Goal: Task Accomplishment & Management: Complete application form

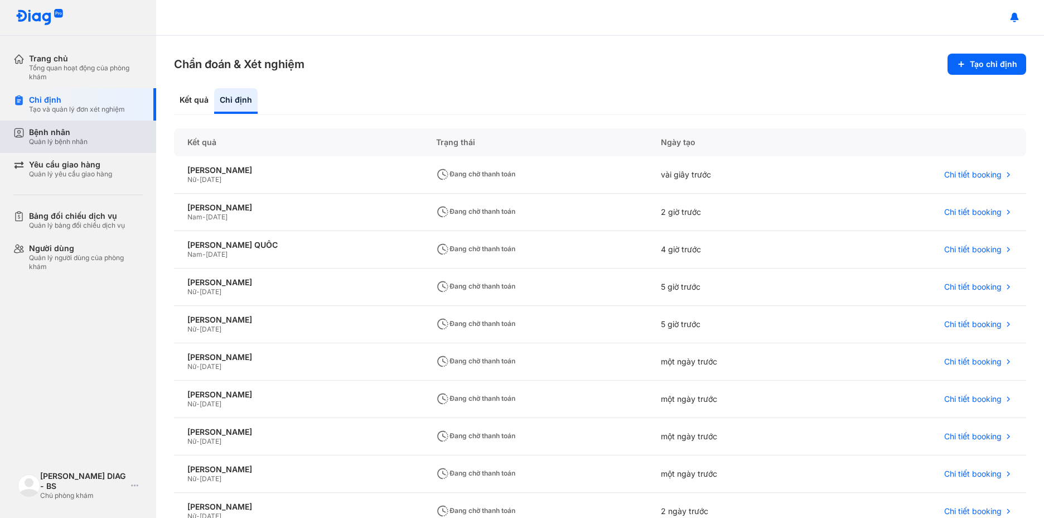
click at [122, 148] on div "Bệnh nhân Quản lý bệnh nhân" at bounding box center [84, 136] width 143 height 32
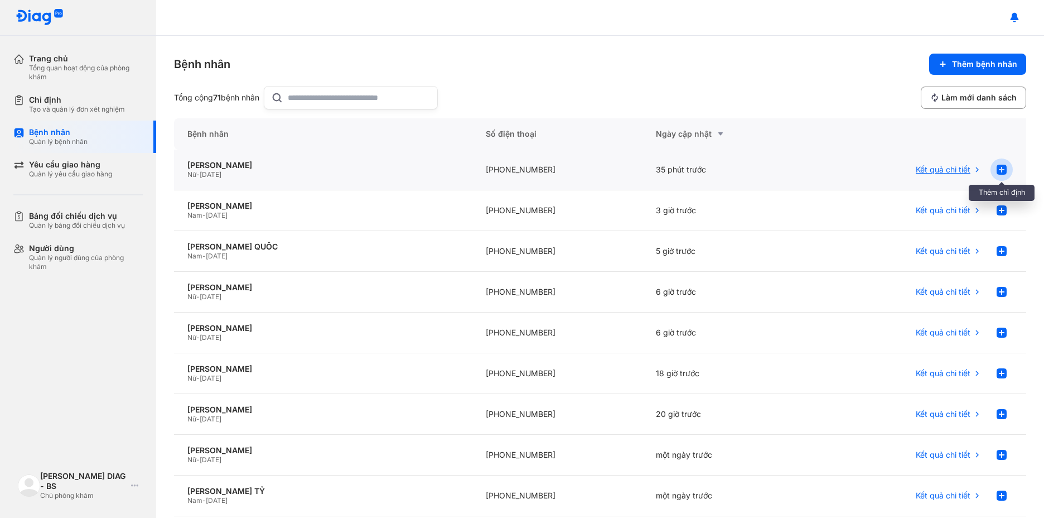
click at [997, 172] on use at bounding box center [1002, 170] width 10 height 10
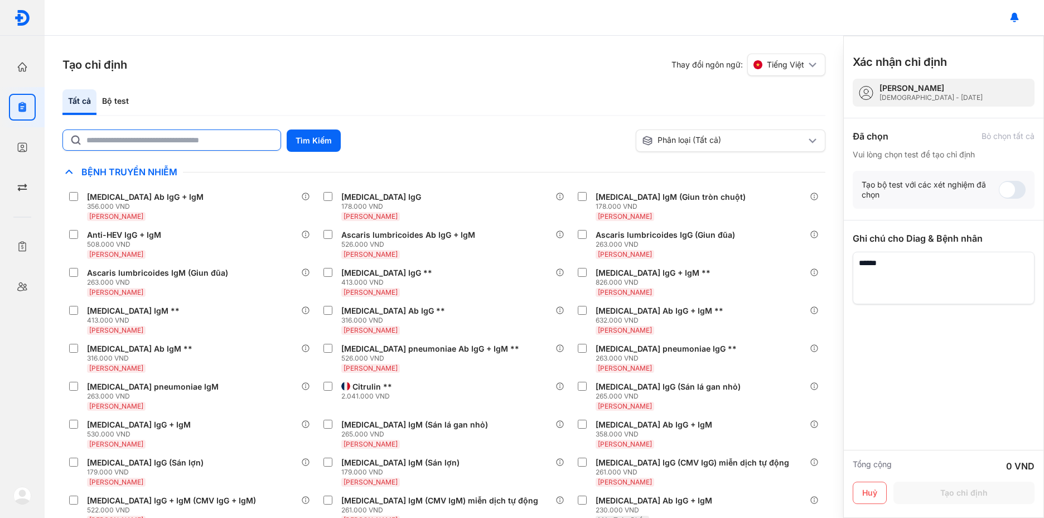
click at [211, 144] on input "text" at bounding box center [179, 140] width 187 height 20
type input "**********"
click at [301, 145] on button "Tìm Kiếm" at bounding box center [314, 140] width 54 height 22
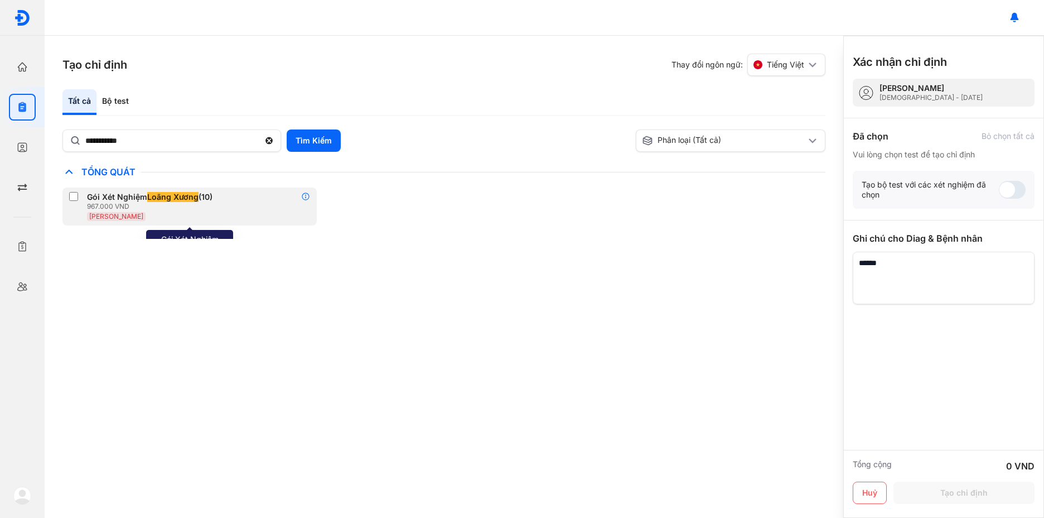
click at [307, 195] on icon at bounding box center [305, 196] width 9 height 9
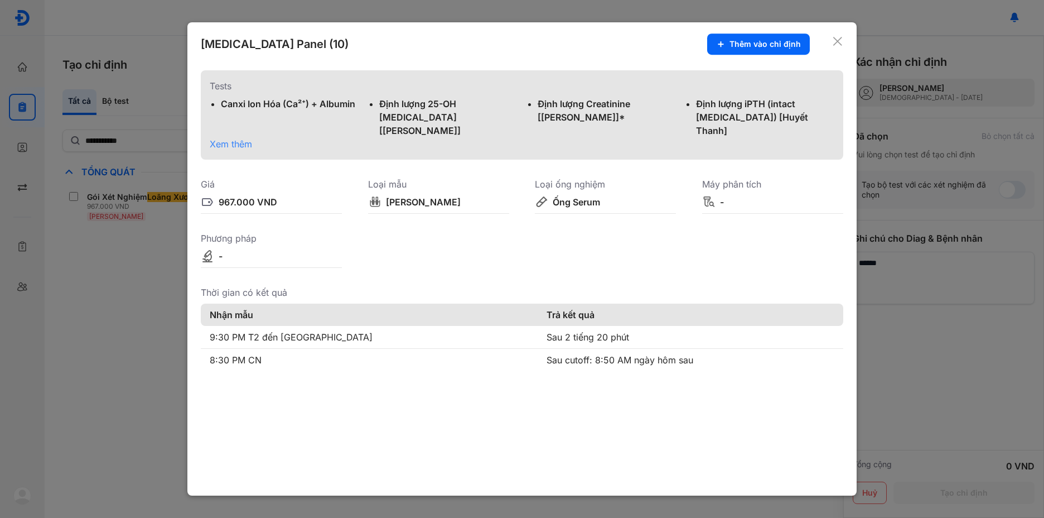
click at [143, 299] on div at bounding box center [522, 259] width 1044 height 518
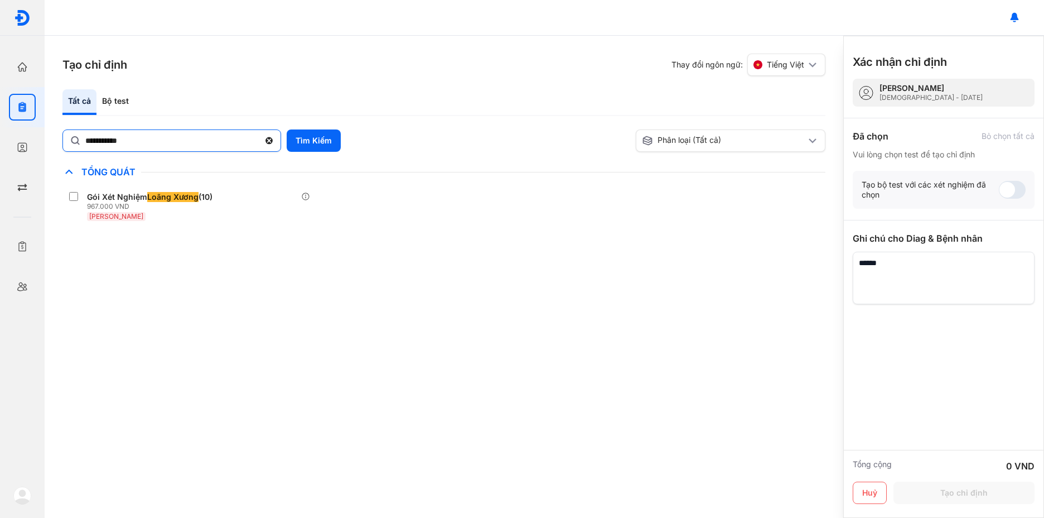
click at [270, 142] on use at bounding box center [269, 140] width 7 height 7
click at [259, 142] on input "**********" at bounding box center [172, 140] width 174 height 20
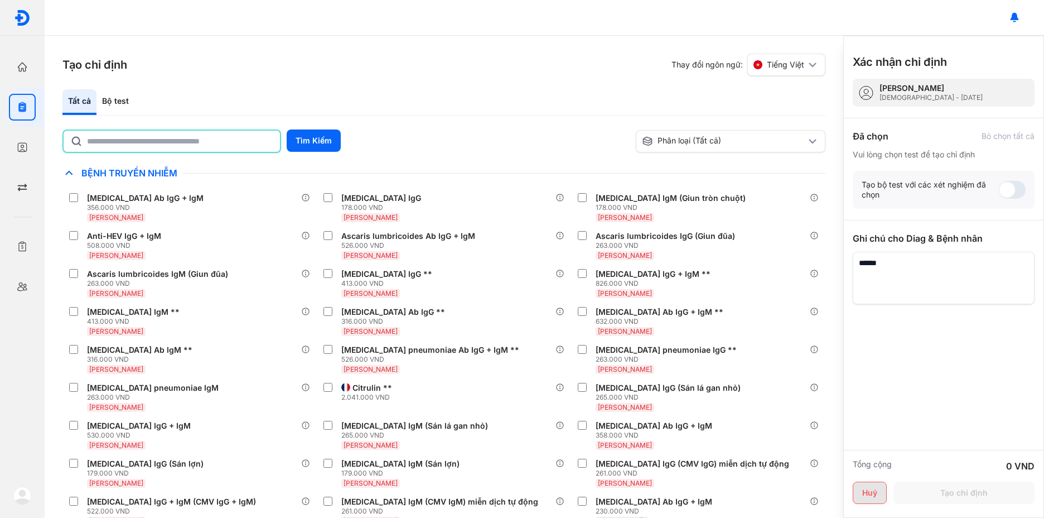
click at [873, 494] on button "Huỷ" at bounding box center [870, 492] width 34 height 22
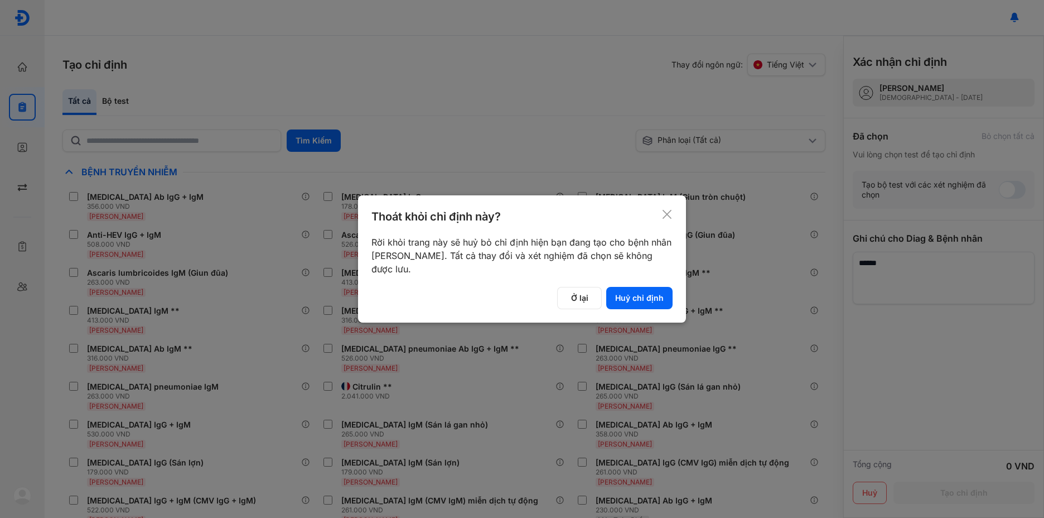
click at [634, 311] on div "Thoát khỏi chỉ định này? Rời khỏi trang này sẽ huỷ bỏ chỉ định hiện bạn đang tạ…" at bounding box center [522, 258] width 328 height 127
click at [635, 304] on button "Huỷ chỉ định" at bounding box center [639, 298] width 66 height 22
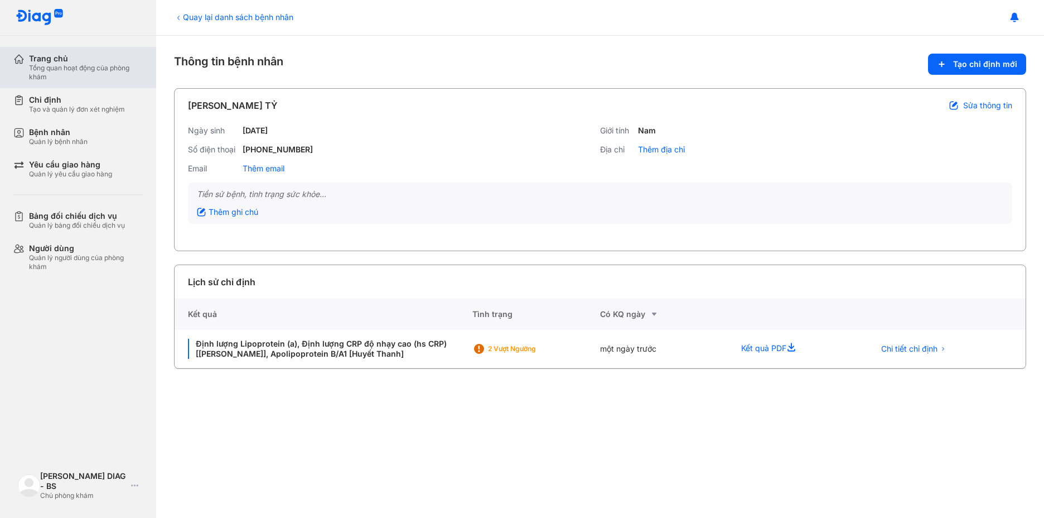
click at [73, 67] on div "Tổng quan hoạt động của phòng khám" at bounding box center [86, 73] width 114 height 18
